Goal: Information Seeking & Learning: Learn about a topic

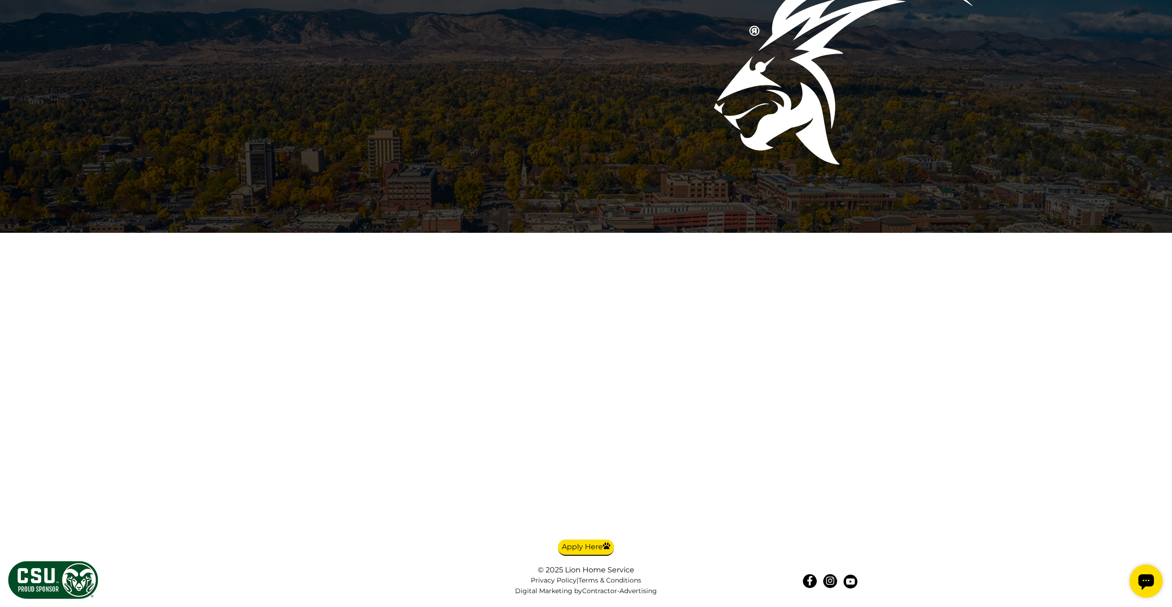
scroll to position [2452, 0]
drag, startPoint x: 660, startPoint y: 509, endPoint x: 468, endPoint y: 487, distance: 193.0
drag, startPoint x: 772, startPoint y: 324, endPoint x: 516, endPoint y: 326, distance: 255.9
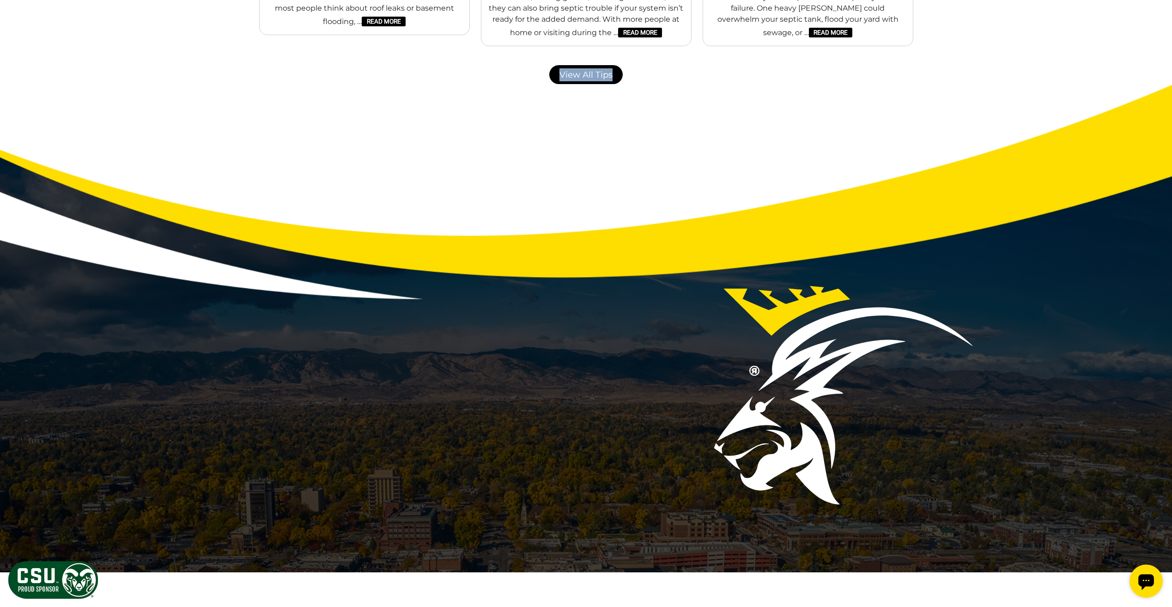
scroll to position [0, 0]
